Goal: Task Accomplishment & Management: Complete application form

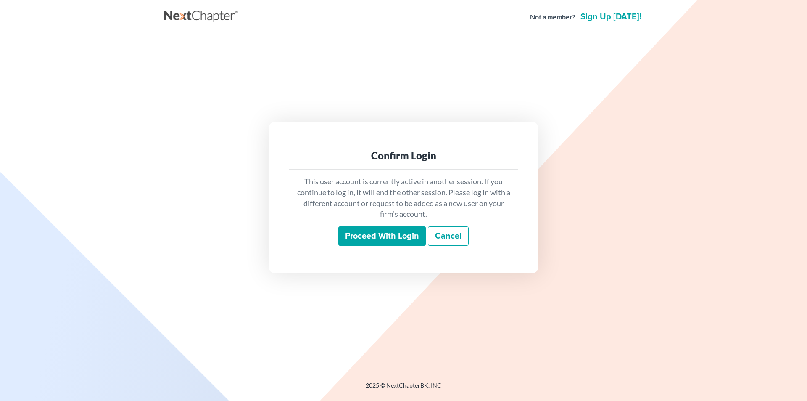
click at [382, 235] on input "Proceed with login" at bounding box center [381, 235] width 87 height 19
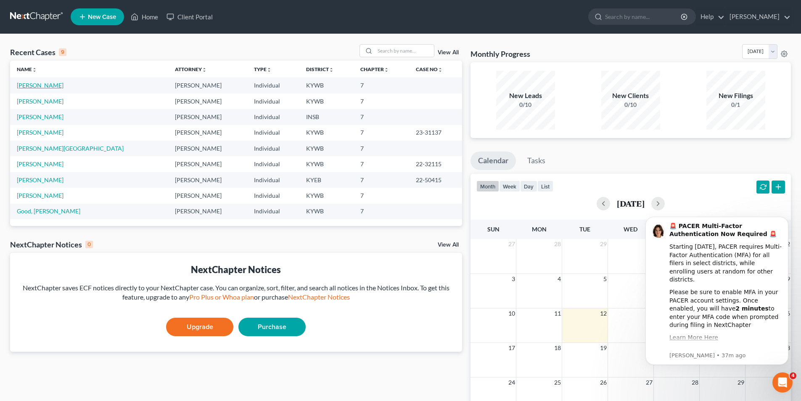
click at [48, 84] on link "[PERSON_NAME]" at bounding box center [40, 85] width 47 height 7
select select "6"
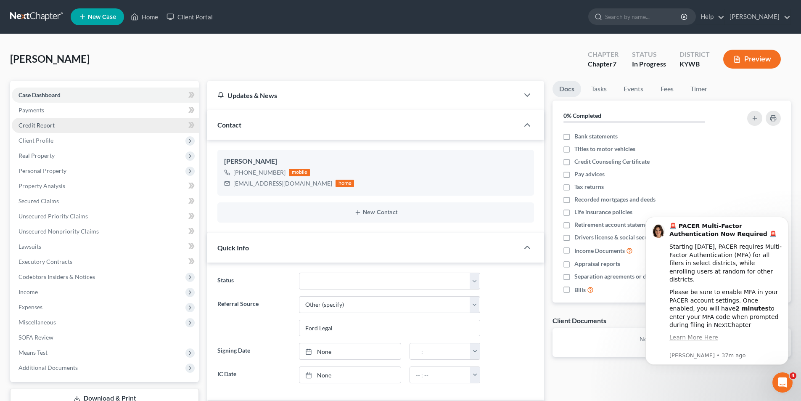
click at [98, 119] on link "Credit Report" at bounding box center [105, 125] width 187 height 15
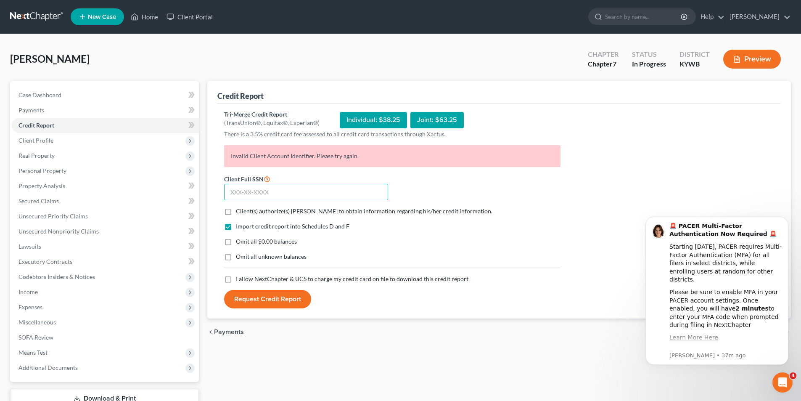
click at [309, 185] on input "text" at bounding box center [306, 192] width 164 height 17
click at [236, 212] on label "Client(s) authorize(s) [PERSON_NAME] to obtain information regarding his/her cr…" at bounding box center [364, 211] width 256 height 8
click at [239, 212] on input "Client(s) authorize(s) [PERSON_NAME] to obtain information regarding his/her cr…" at bounding box center [241, 209] width 5 height 5
checkbox input "true"
click at [236, 277] on label "I allow NextChapter & UCS to charge my credit card on file to download this cre…" at bounding box center [352, 278] width 232 height 8
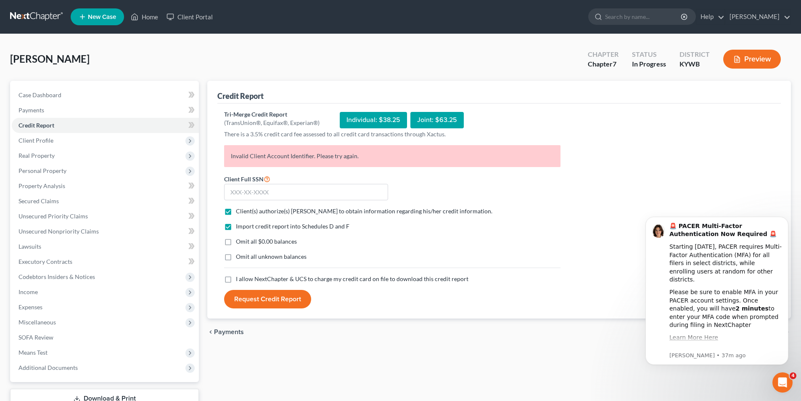
click at [239, 277] on input "I allow NextChapter & UCS to charge my credit card on file to download this cre…" at bounding box center [241, 276] width 5 height 5
checkbox input "true"
click at [236, 242] on label "Omit all $0.00 balances" at bounding box center [266, 241] width 61 height 8
click at [239, 242] on input "Omit all $0.00 balances" at bounding box center [241, 239] width 5 height 5
click at [236, 240] on label "Omit all $0.00 balances" at bounding box center [266, 241] width 61 height 8
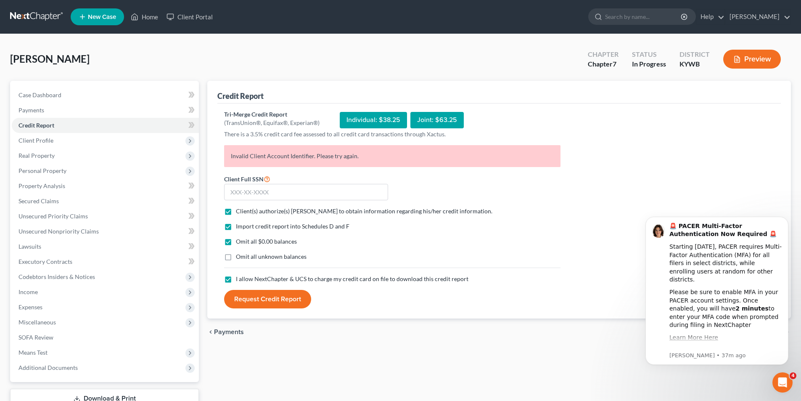
click at [239, 240] on input "Omit all $0.00 balances" at bounding box center [241, 239] width 5 height 5
checkbox input "false"
click at [275, 193] on input "text" at bounding box center [306, 192] width 164 height 17
click at [262, 193] on input "text" at bounding box center [306, 192] width 164 height 17
paste input "408-23-0396"
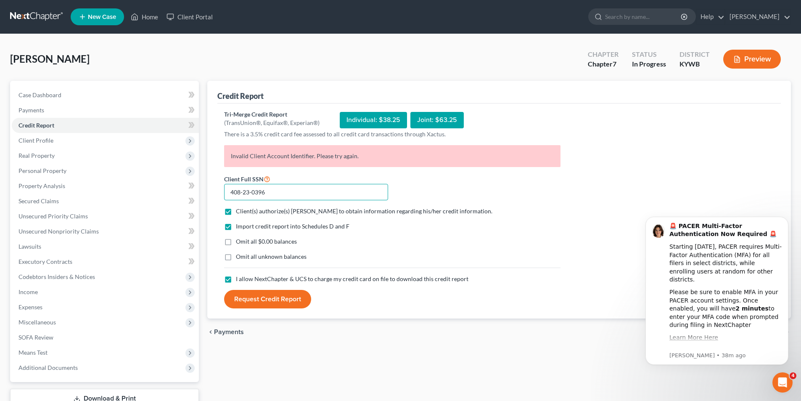
type input "408-23-0396"
click at [254, 292] on button "Request Credit Report" at bounding box center [267, 299] width 87 height 18
